Goal: Register for event/course

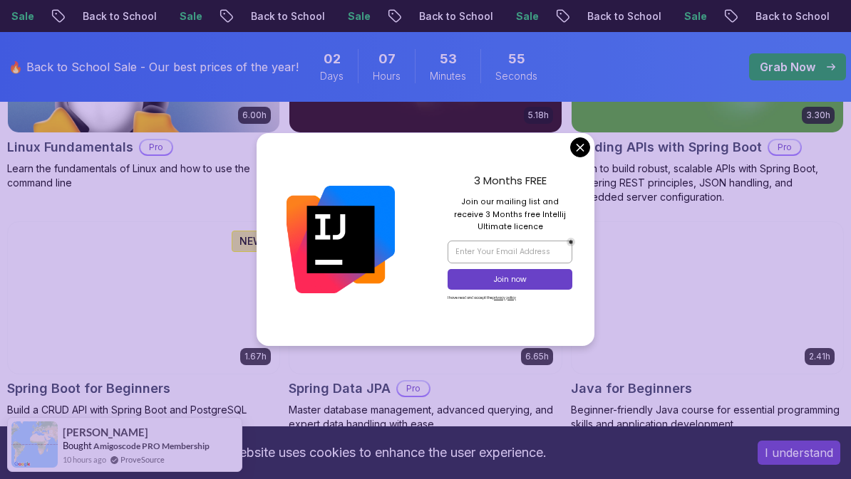
scroll to position [619, 0]
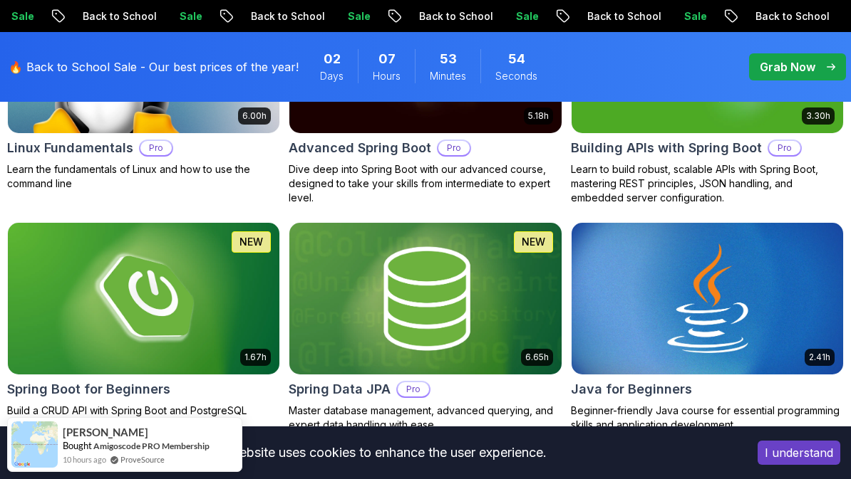
click at [585, 147] on h2 "Building APIs with Spring Boot" at bounding box center [666, 148] width 191 height 20
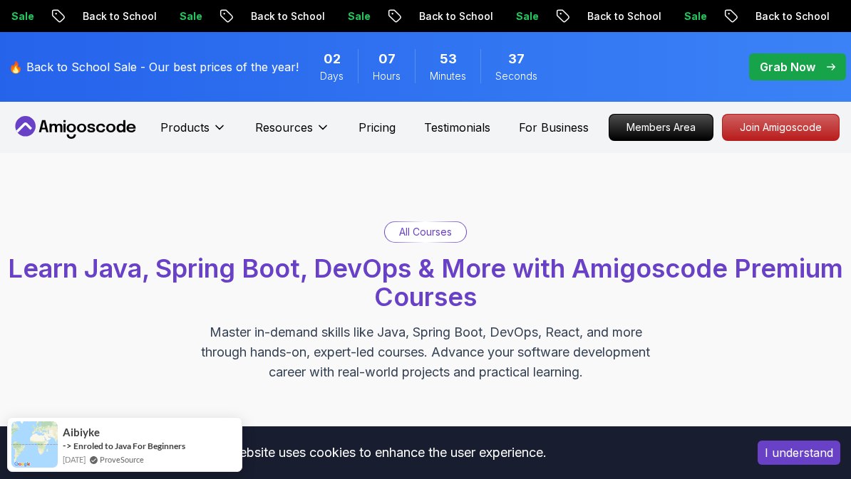
click at [789, 432] on div "I understand" at bounding box center [799, 453] width 104 height 46
click at [796, 454] on button "I understand" at bounding box center [798, 453] width 83 height 24
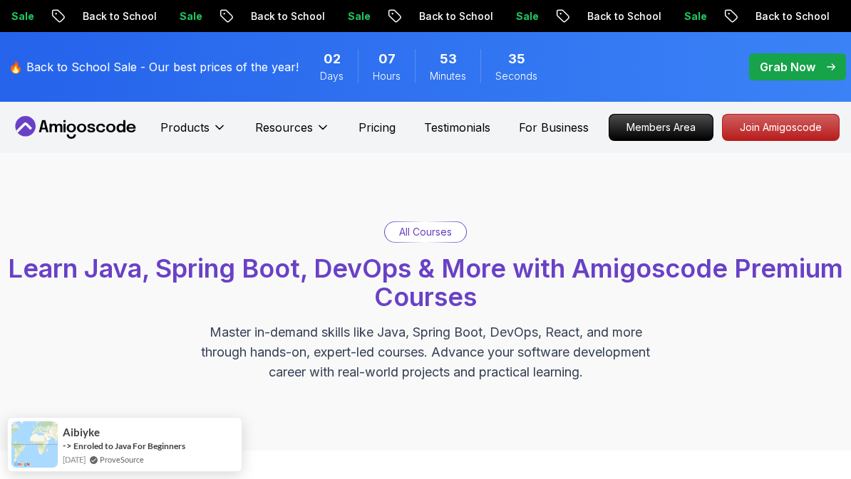
click at [269, 125] on p "Resources" at bounding box center [284, 127] width 58 height 17
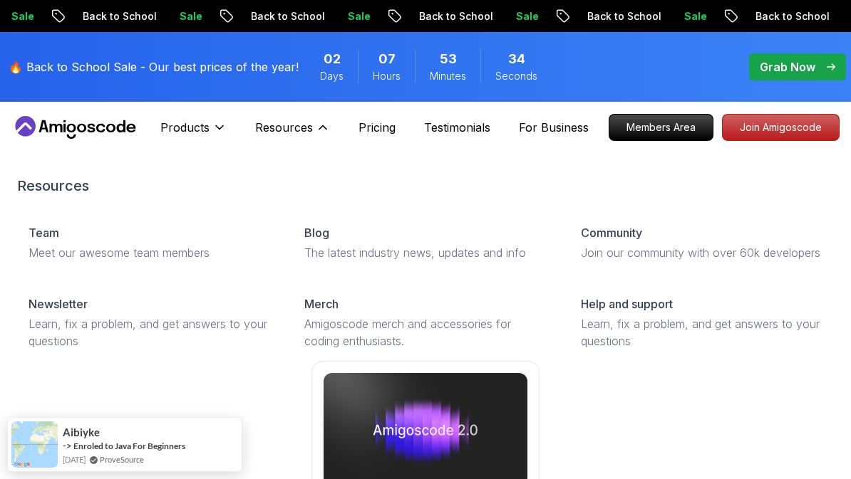
click at [181, 128] on p "Products" at bounding box center [184, 127] width 49 height 17
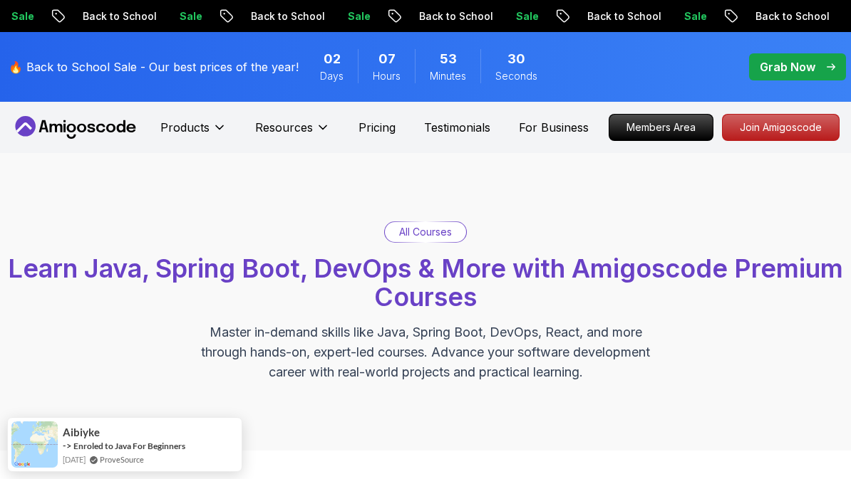
click at [48, 127] on icon at bounding box center [75, 127] width 128 height 23
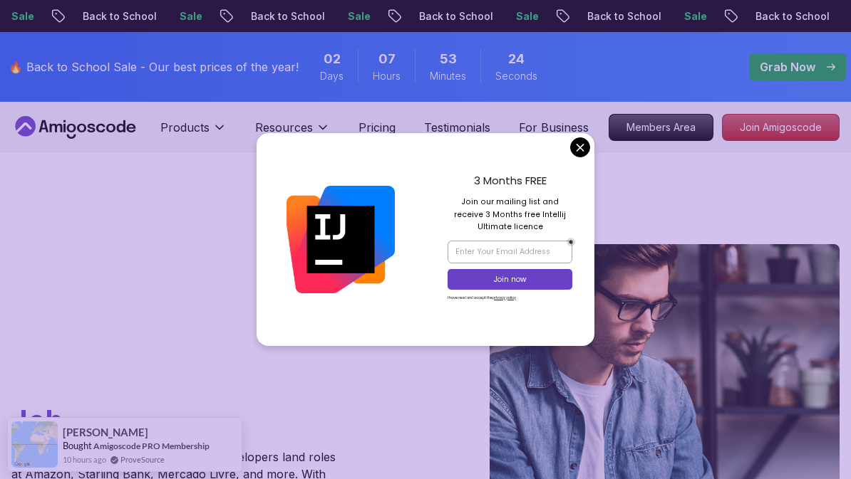
click at [206, 120] on p "Products" at bounding box center [184, 127] width 49 height 17
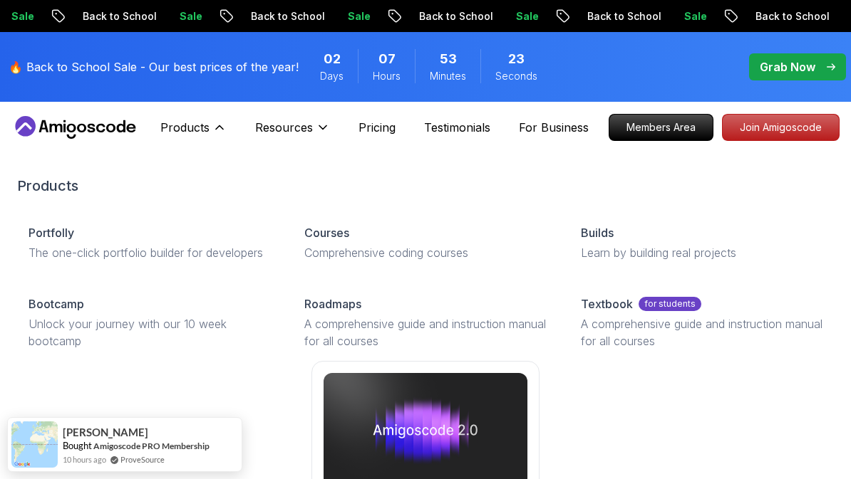
click at [578, 147] on div "Products Portfolly The one-click portfolio builder for developers Courses Compr…" at bounding box center [425, 371] width 816 height 449
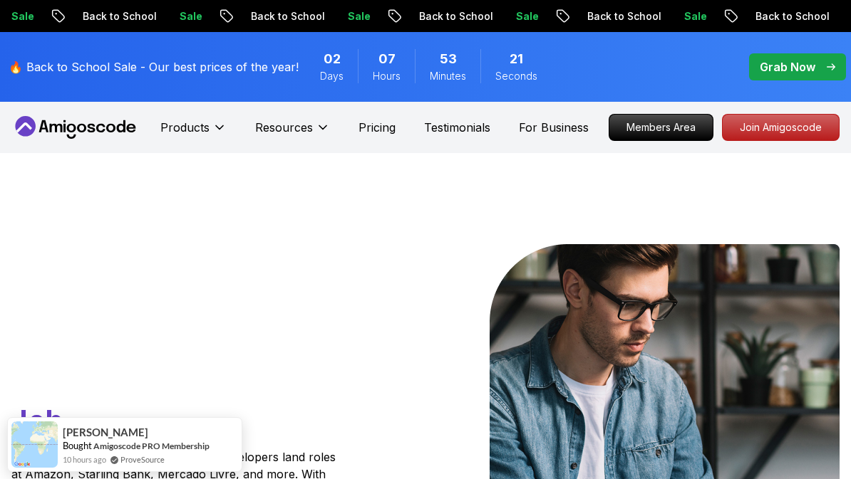
click at [182, 133] on p "Products" at bounding box center [184, 127] width 49 height 17
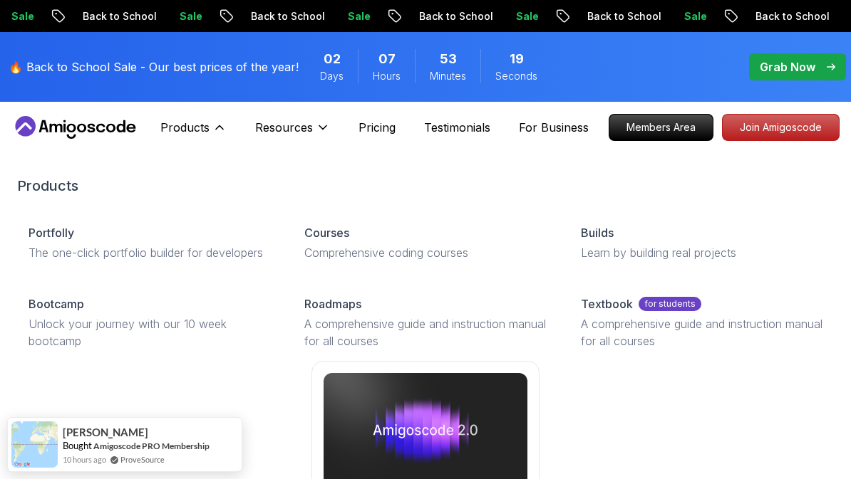
click at [314, 234] on p "Courses" at bounding box center [326, 232] width 45 height 17
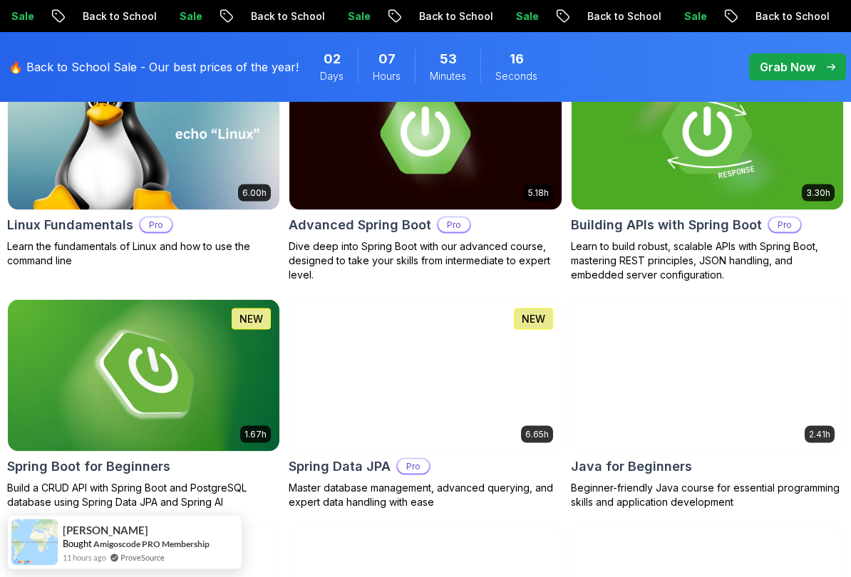
scroll to position [543, 0]
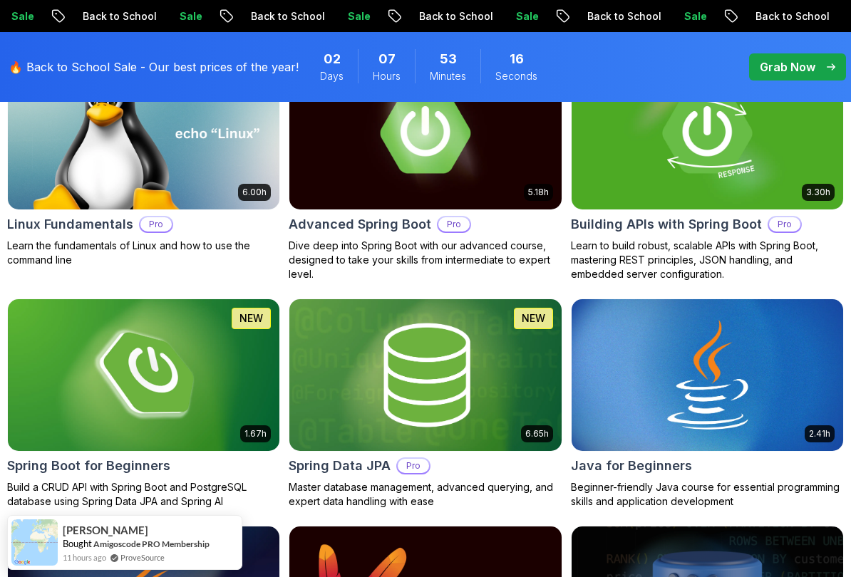
click at [735, 356] on img at bounding box center [706, 375] width 271 height 152
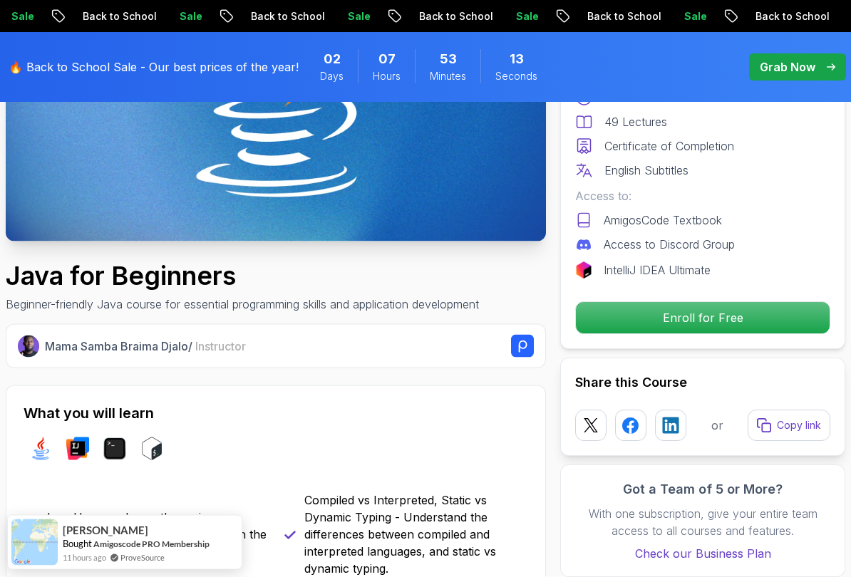
click at [767, 317] on p "Enroll for Free" at bounding box center [703, 317] width 254 height 31
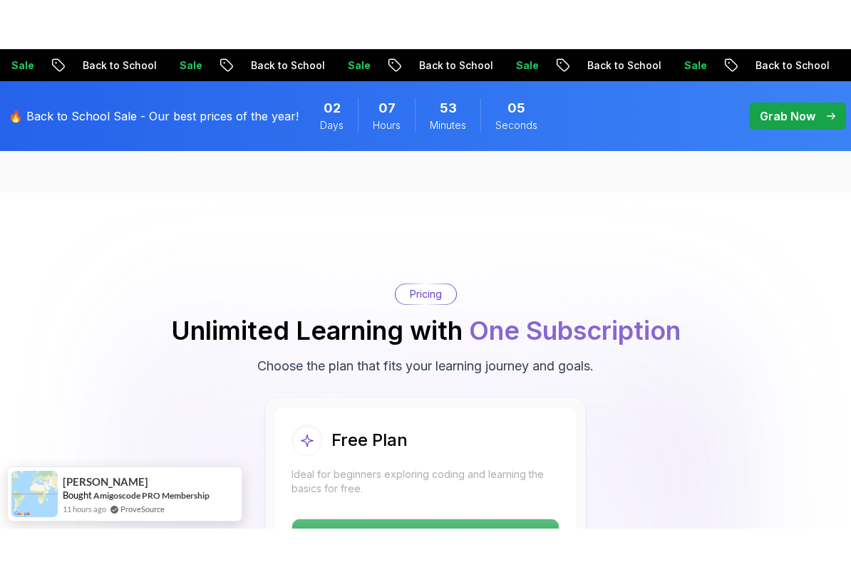
scroll to position [2961, 0]
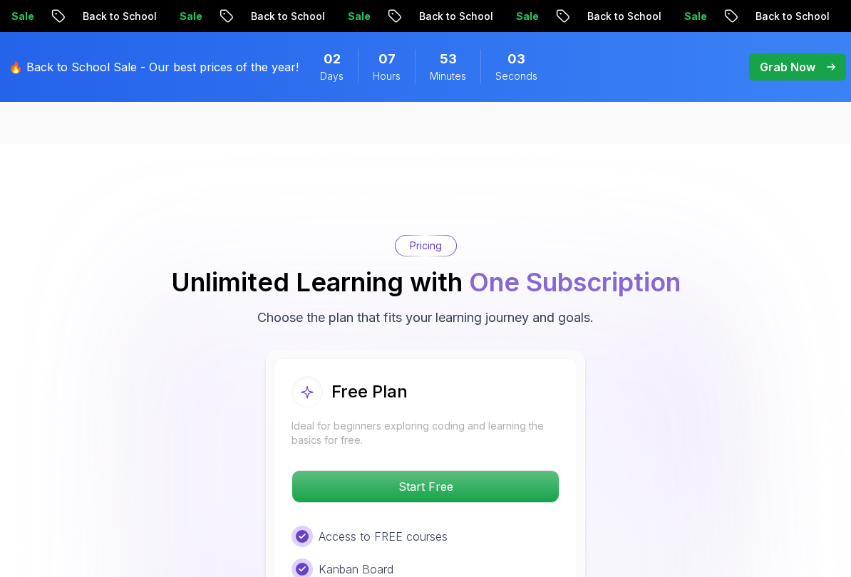
click at [449, 236] on div "Pricing" at bounding box center [425, 246] width 61 height 20
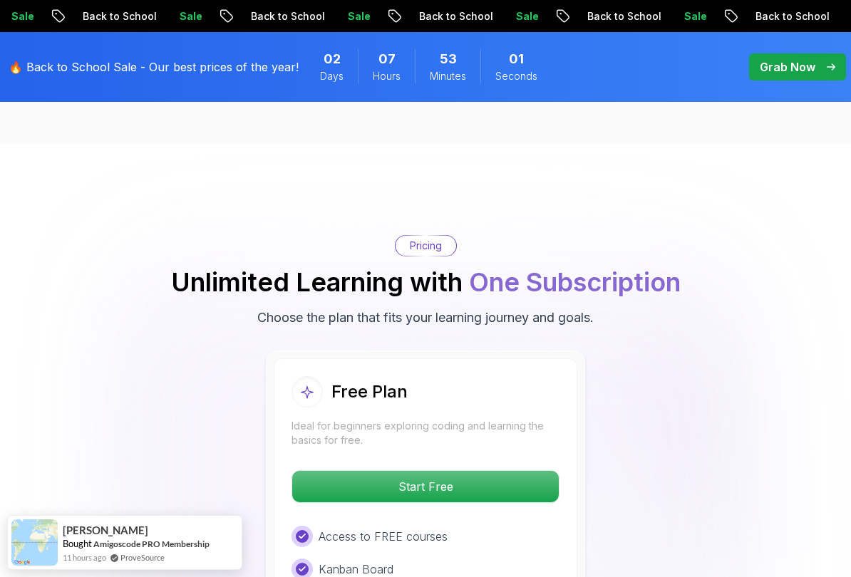
click at [530, 471] on p "Start Free" at bounding box center [425, 486] width 266 height 31
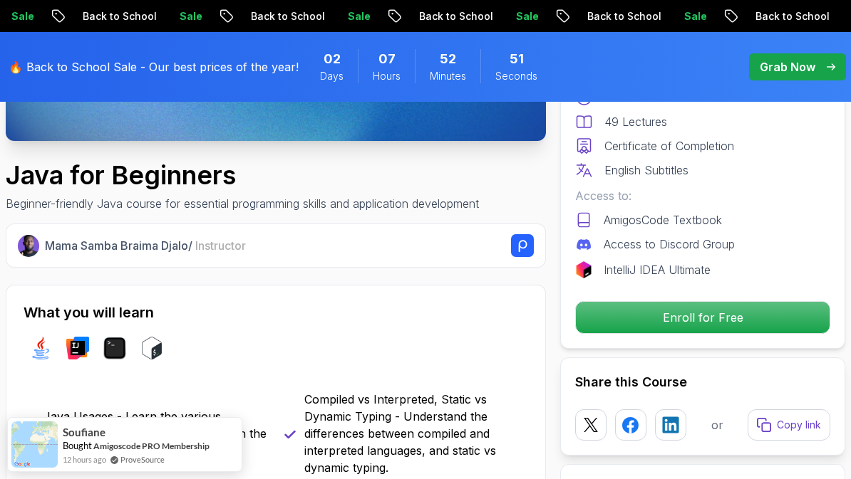
scroll to position [335, 0]
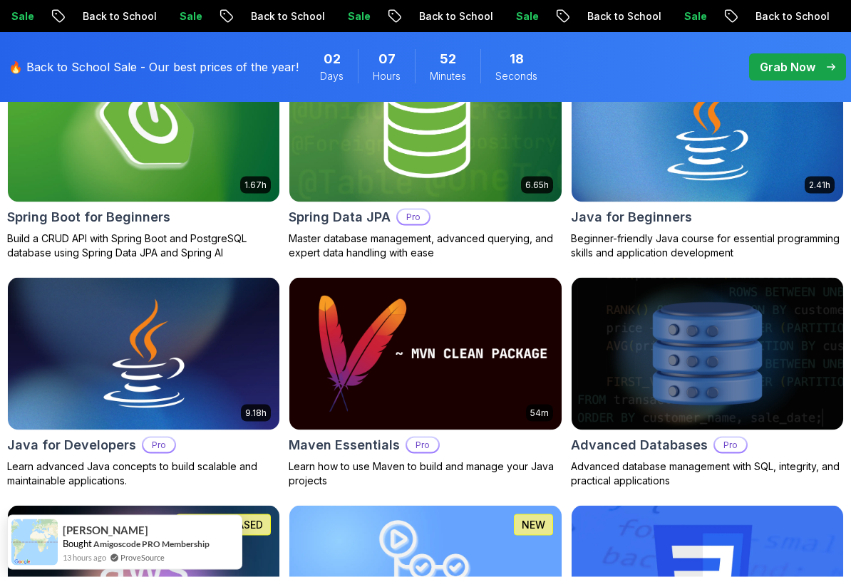
scroll to position [792, 0]
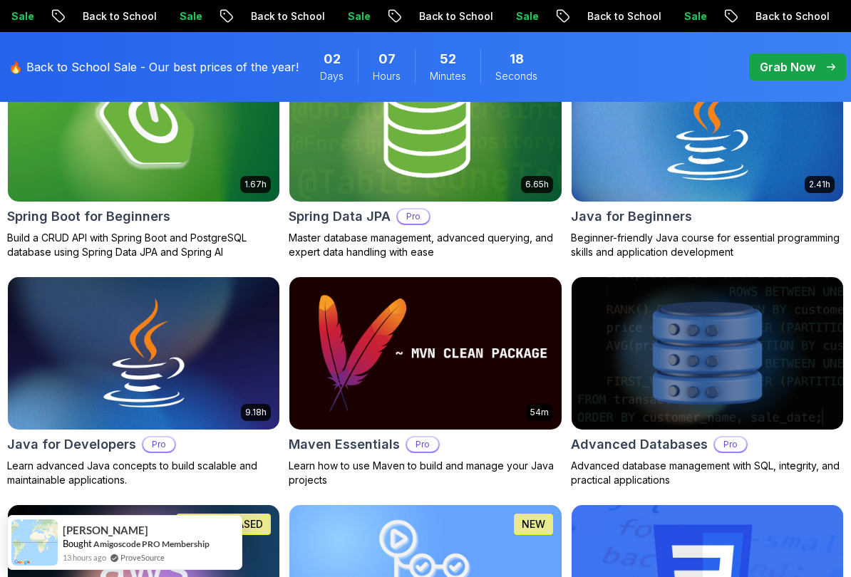
click at [80, 331] on img at bounding box center [143, 353] width 271 height 152
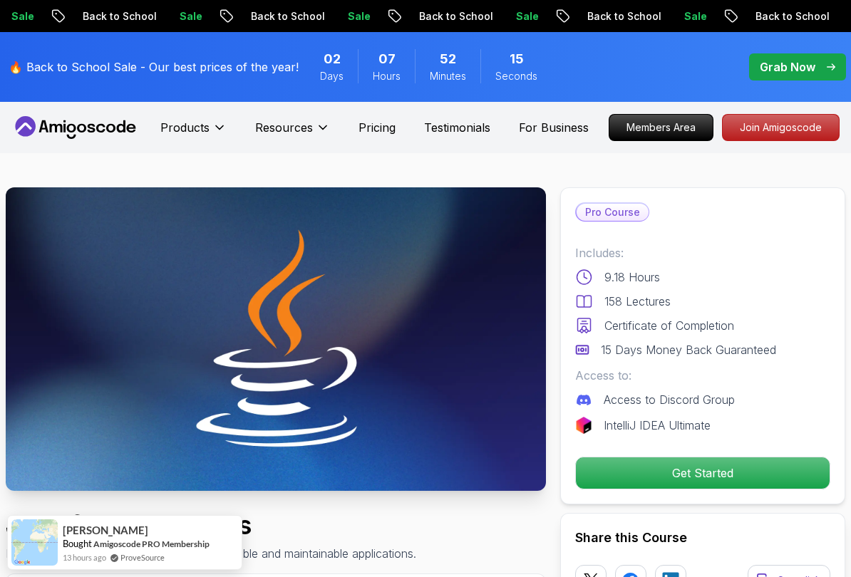
click at [625, 213] on p "Pro Course" at bounding box center [612, 212] width 72 height 17
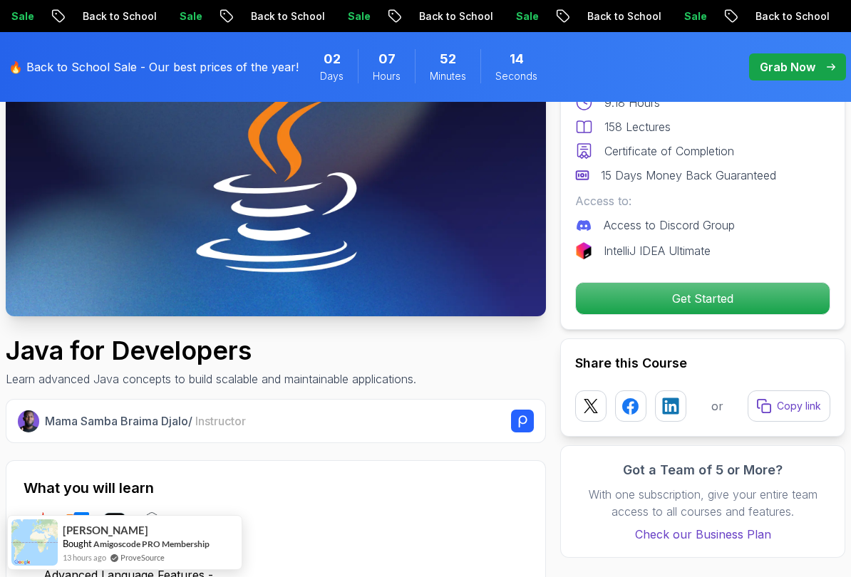
click at [723, 286] on p "Get Started" at bounding box center [703, 298] width 254 height 31
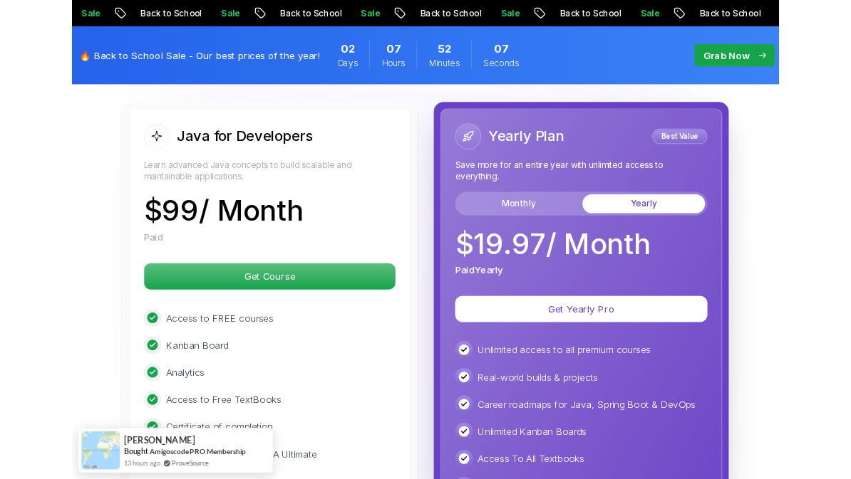
scroll to position [3724, 0]
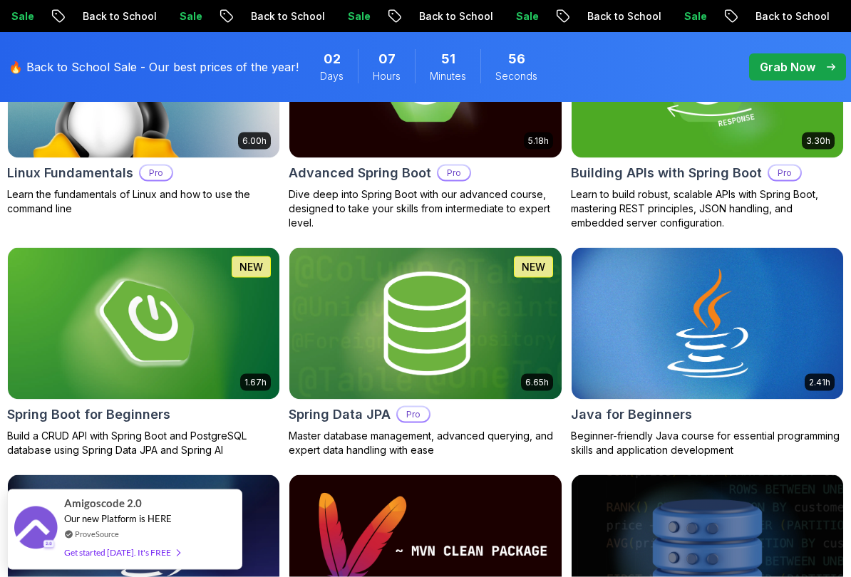
scroll to position [598, 0]
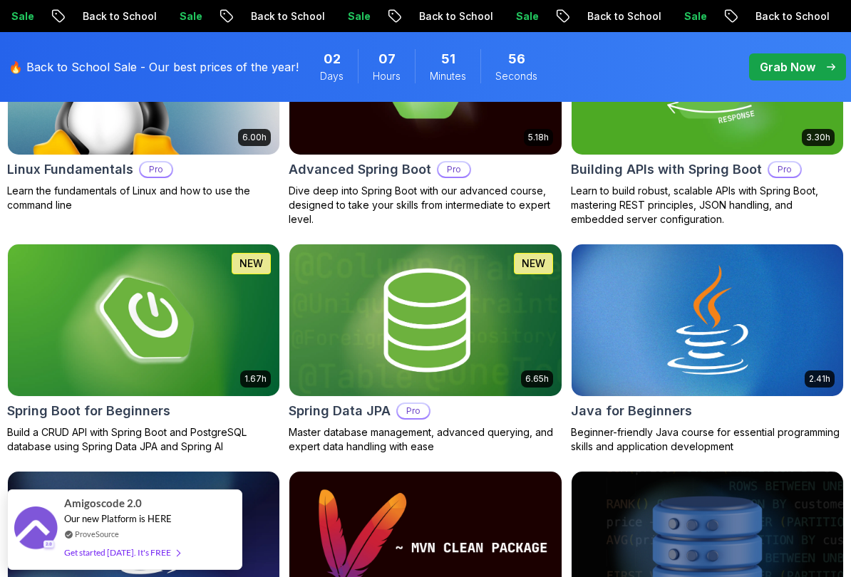
click at [773, 305] on img at bounding box center [706, 320] width 271 height 152
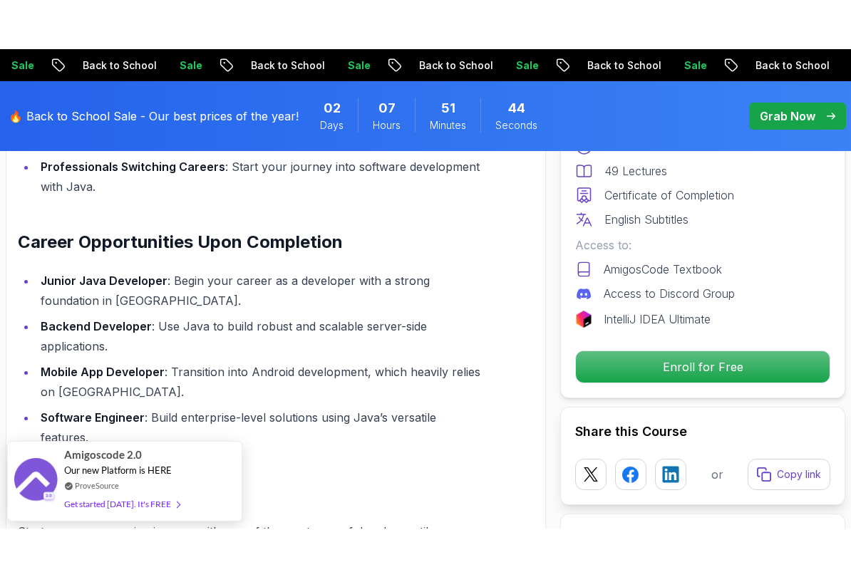
scroll to position [1773, 0]
